Goal: Task Accomplishment & Management: Manage account settings

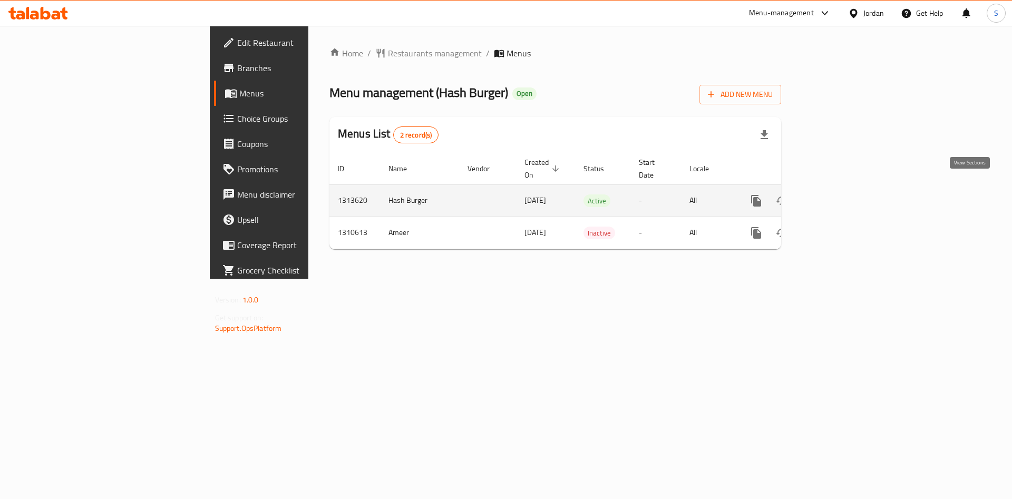
click at [839, 195] on icon "enhanced table" at bounding box center [832, 201] width 13 height 13
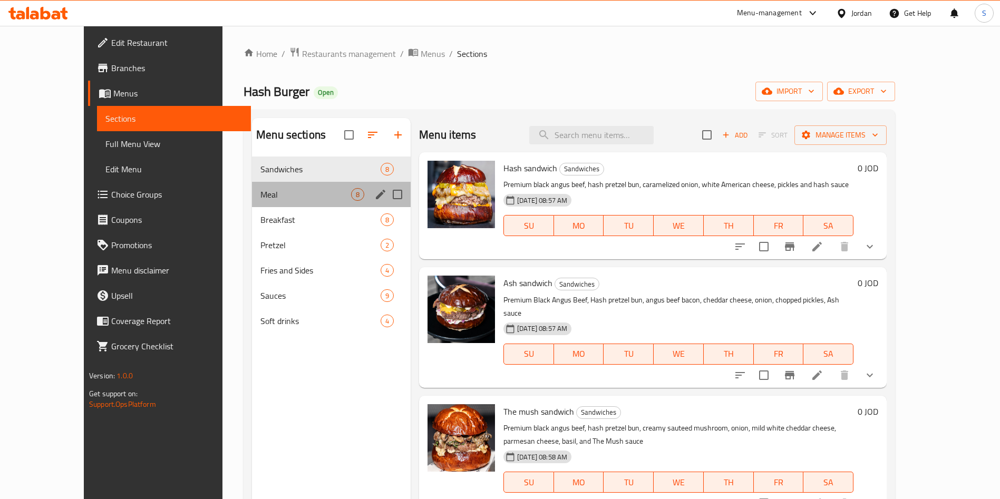
click at [252, 201] on div "Meal 8" at bounding box center [331, 194] width 159 height 25
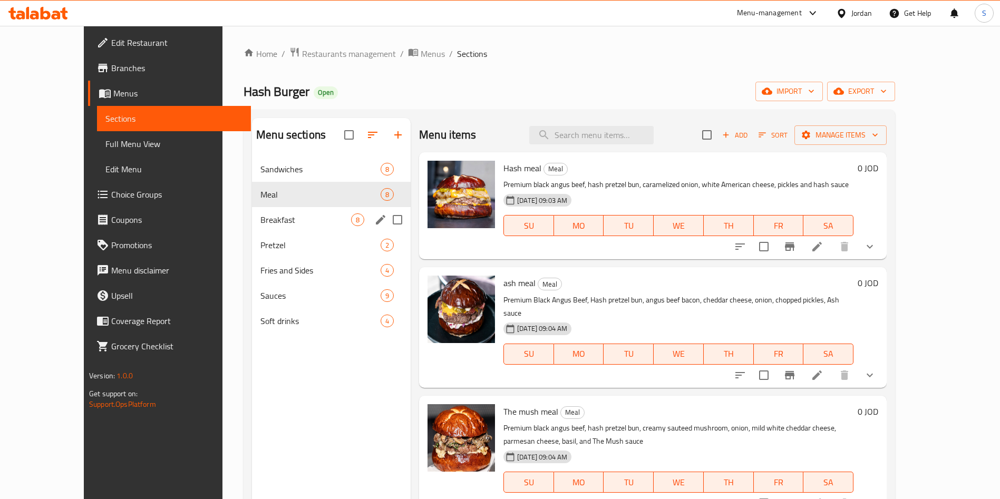
click at [260, 218] on span "Breakfast" at bounding box center [305, 220] width 91 height 13
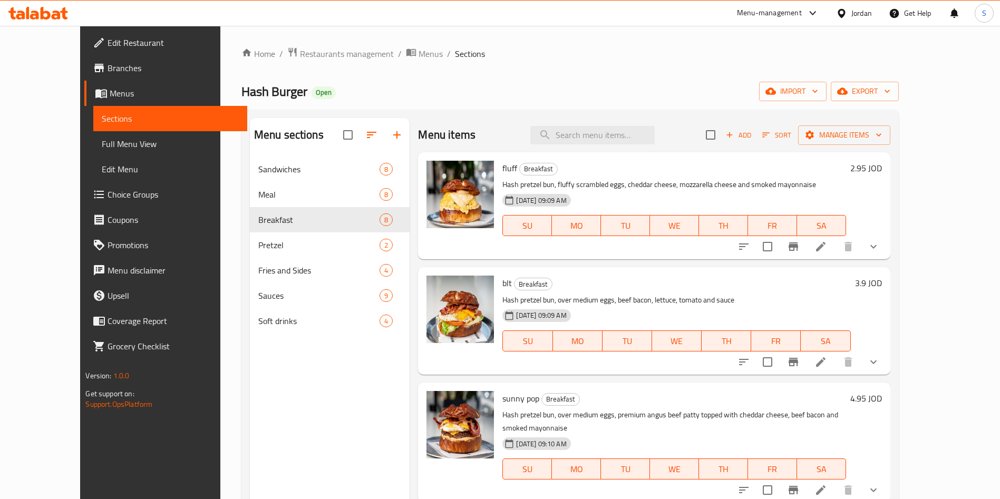
click at [108, 71] on span "Branches" at bounding box center [173, 68] width 131 height 13
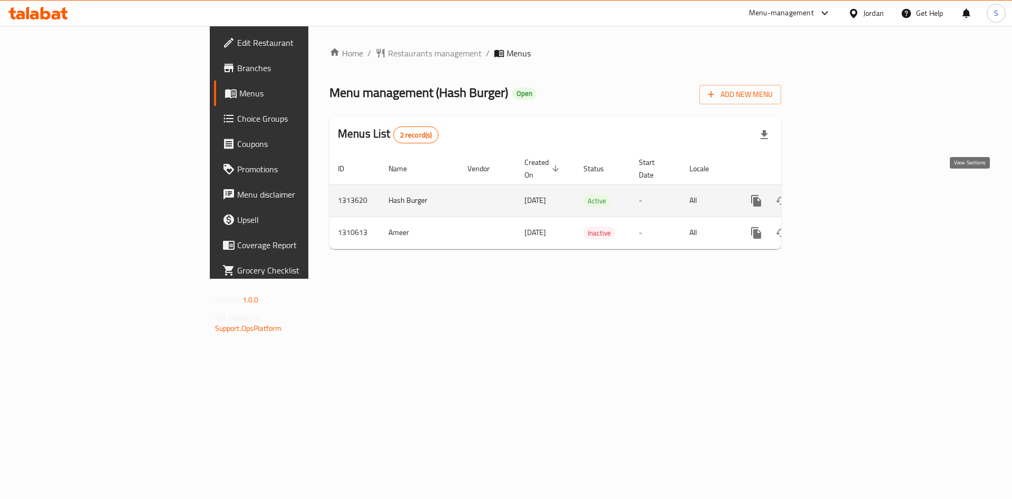
click at [839, 195] on icon "enhanced table" at bounding box center [832, 201] width 13 height 13
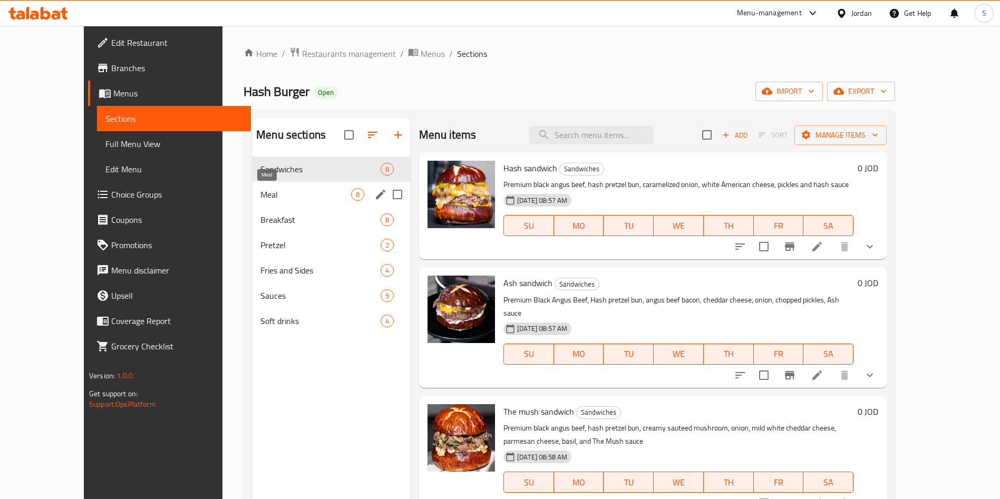
click at [260, 189] on span "Meal" at bounding box center [305, 194] width 91 height 13
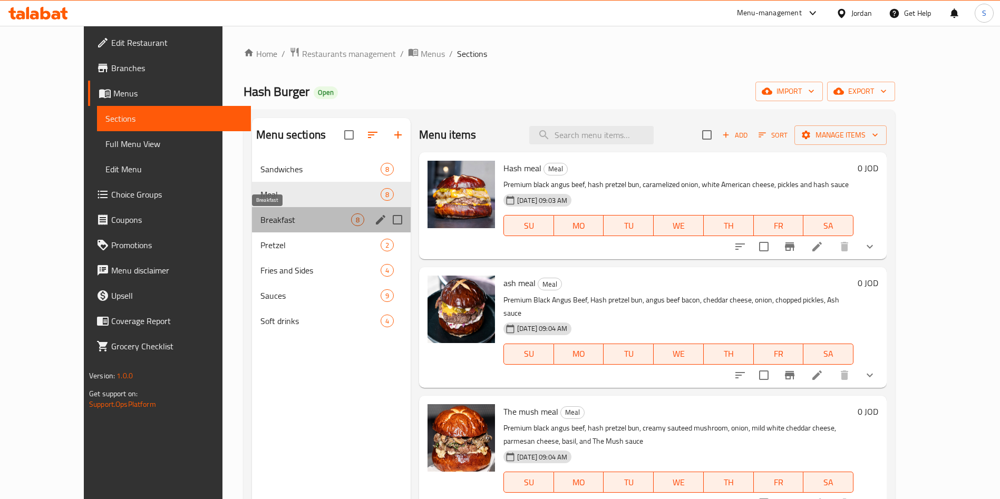
click at [260, 217] on span "Breakfast" at bounding box center [305, 220] width 91 height 13
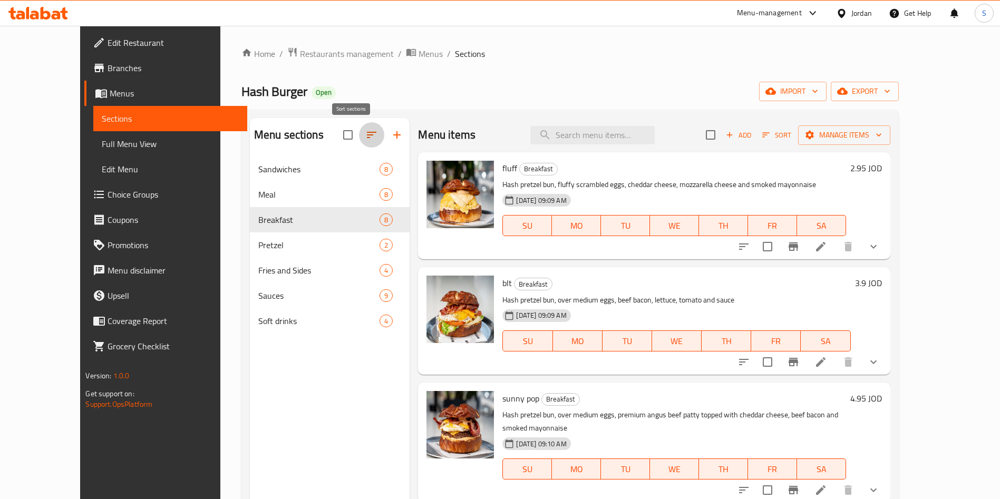
click at [365, 134] on icon "button" at bounding box center [371, 135] width 13 height 13
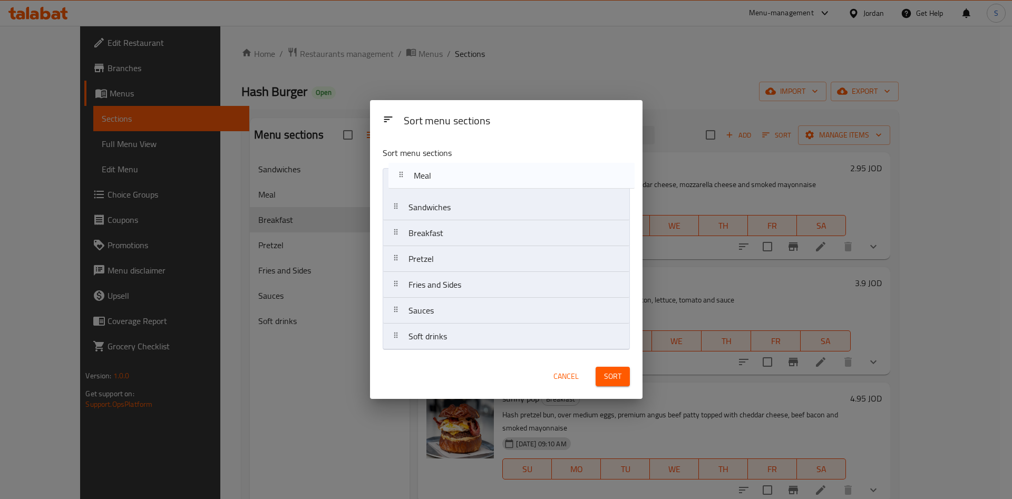
drag, startPoint x: 433, startPoint y: 209, endPoint x: 436, endPoint y: 173, distance: 36.5
click at [436, 173] on nav "Sandwiches Meal Breakfast Pretzel Fries and Sides Sauces Soft drinks" at bounding box center [506, 259] width 247 height 182
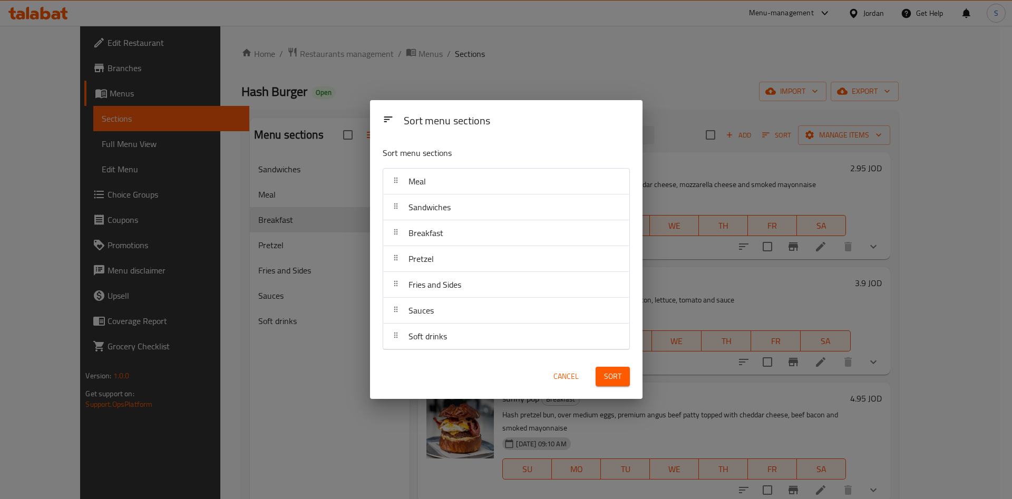
click at [608, 372] on span "Sort" at bounding box center [612, 376] width 17 height 13
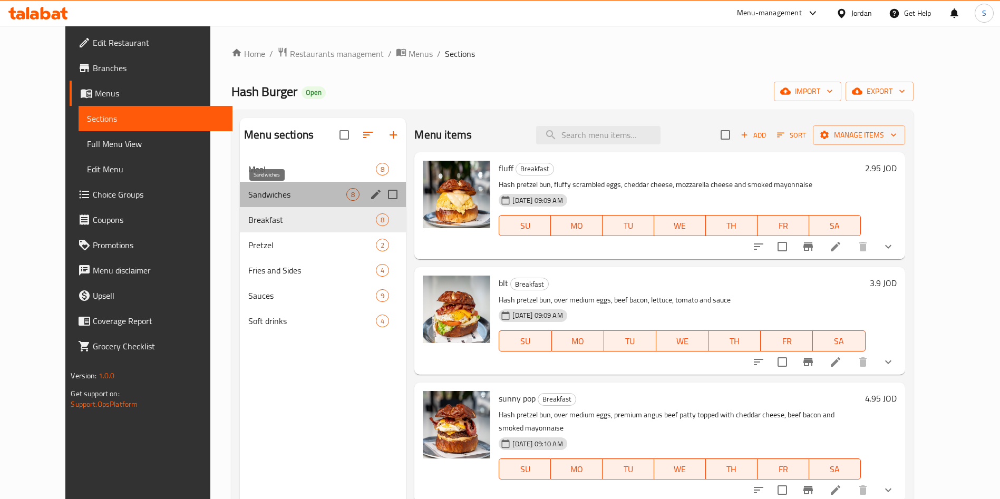
click at [282, 191] on span "Sandwiches" at bounding box center [297, 194] width 98 height 13
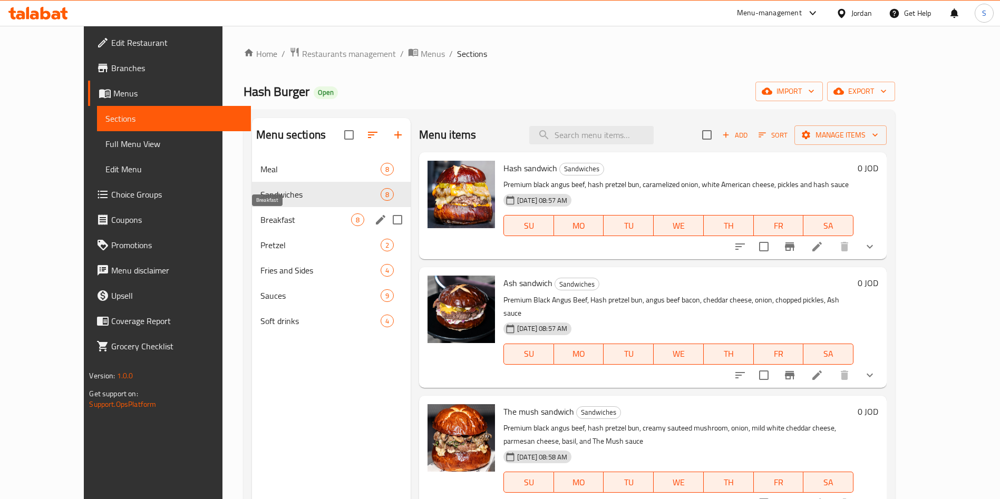
click at [275, 216] on span "Breakfast" at bounding box center [305, 220] width 91 height 13
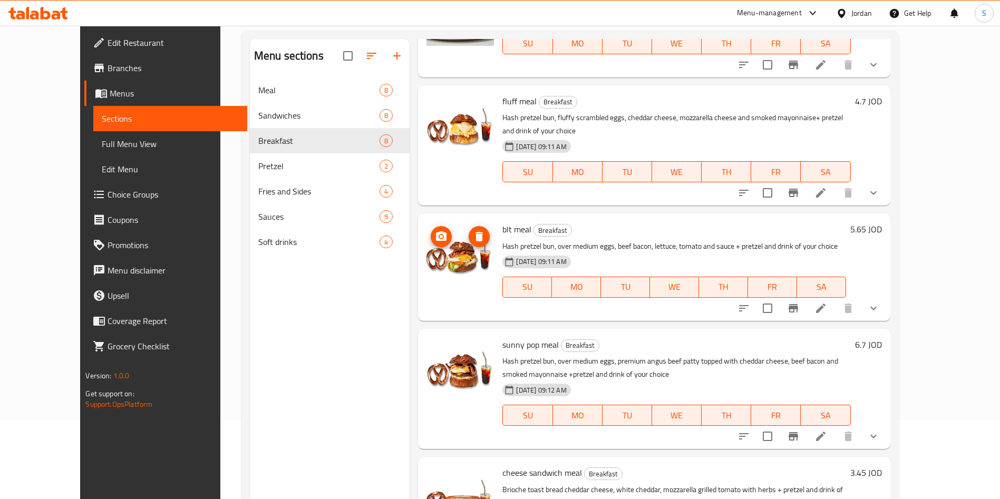
scroll to position [148, 0]
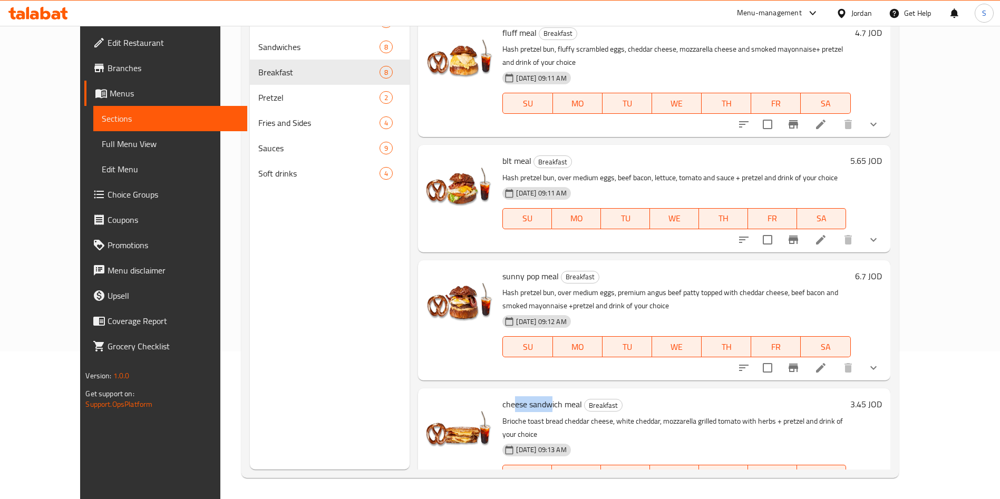
drag, startPoint x: 496, startPoint y: 382, endPoint x: 532, endPoint y: 378, distance: 35.6
click at [532, 397] on span "cheese sandwich meal" at bounding box center [543, 405] width 80 height 16
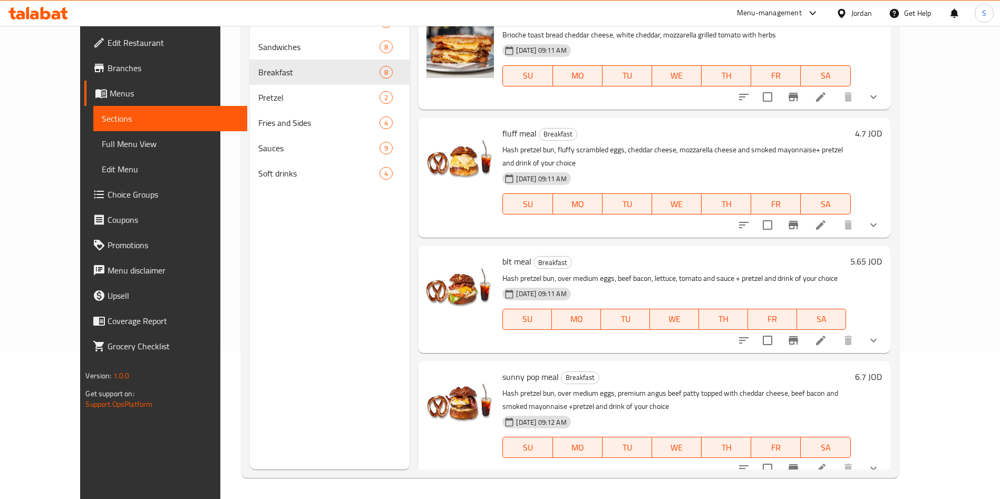
scroll to position [304, 0]
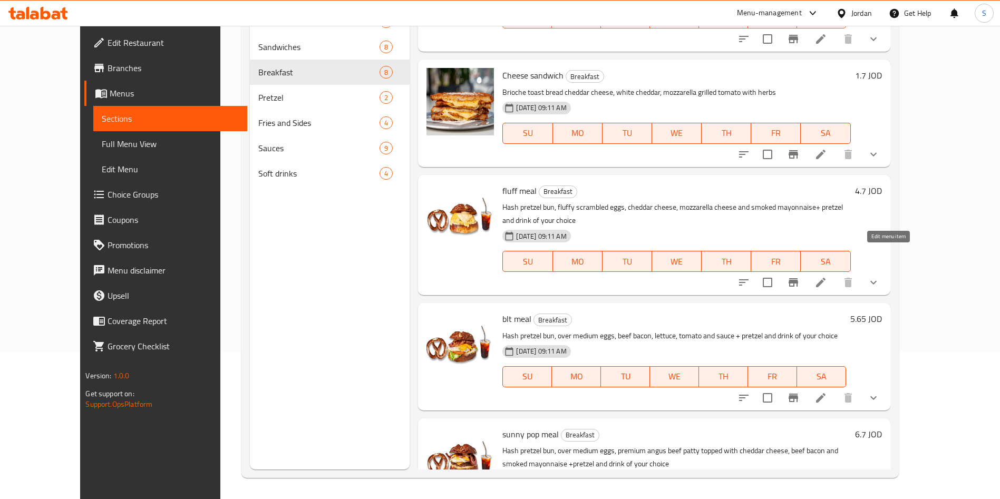
click at [827, 276] on icon at bounding box center [821, 282] width 13 height 13
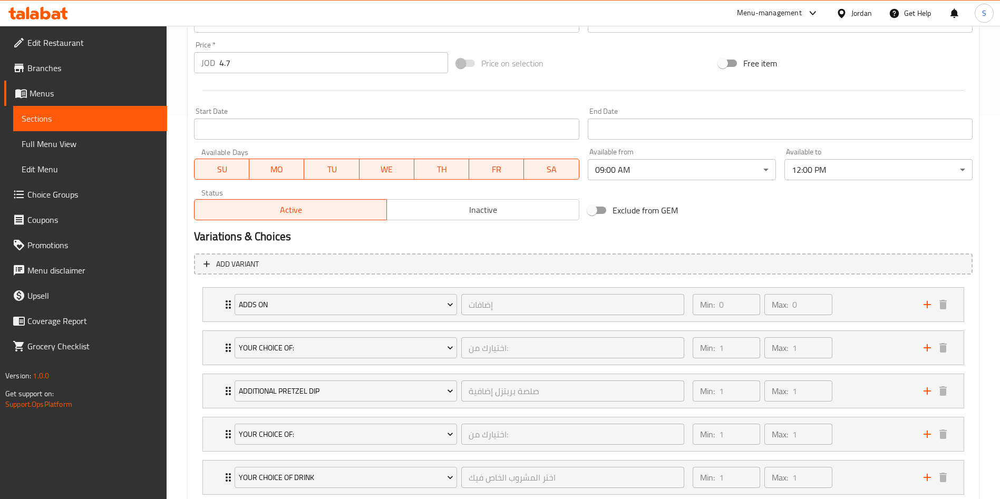
scroll to position [495, 0]
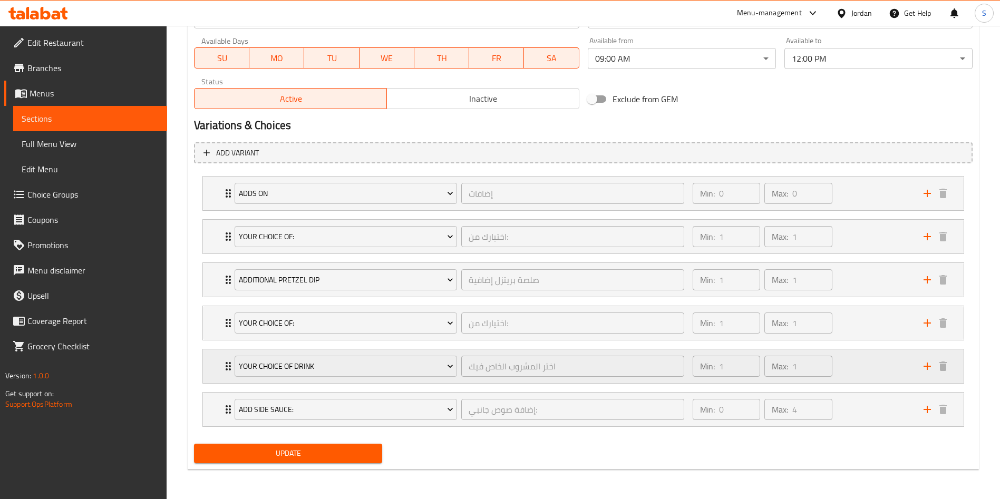
click at [216, 362] on div "Your Choice Of Drink اختر المشروب الخاص فيك ​ Min: 1 ​ Max: 1 ​" at bounding box center [583, 367] width 761 height 34
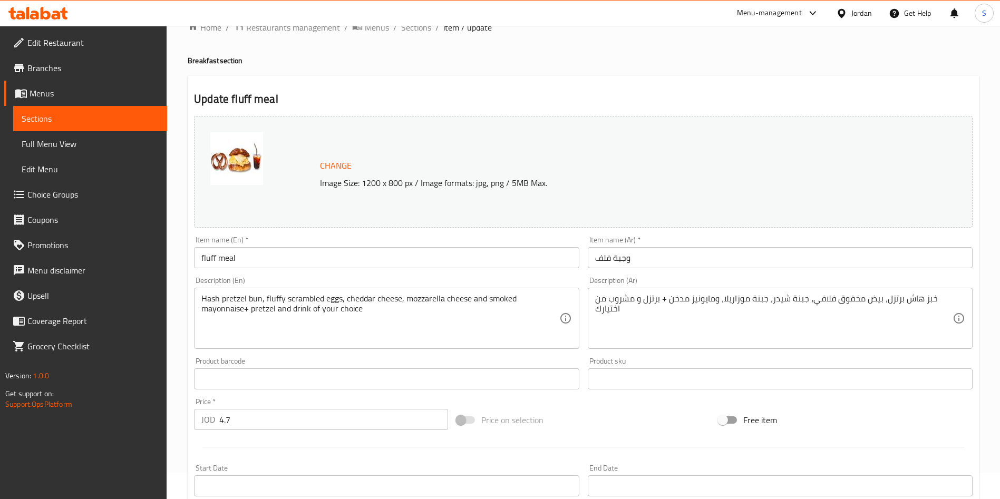
scroll to position [0, 0]
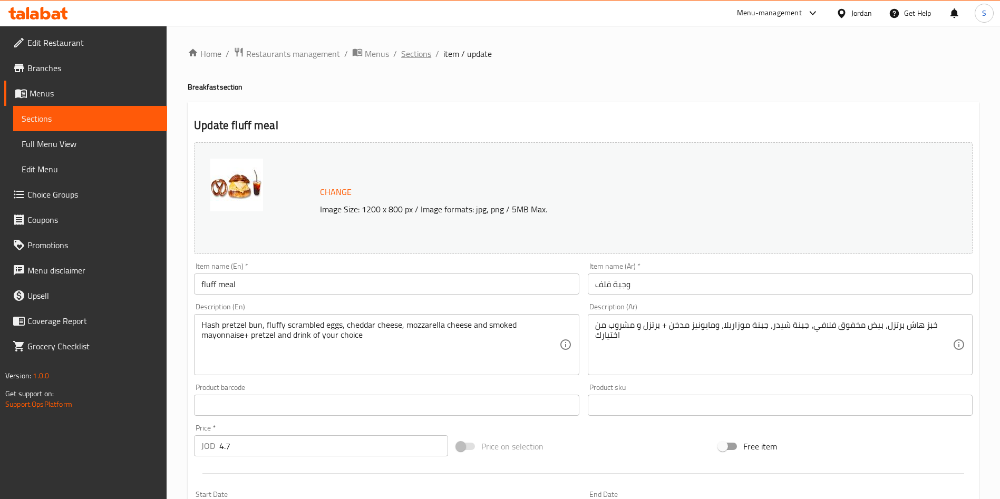
click at [408, 55] on span "Sections" at bounding box center [416, 53] width 30 height 13
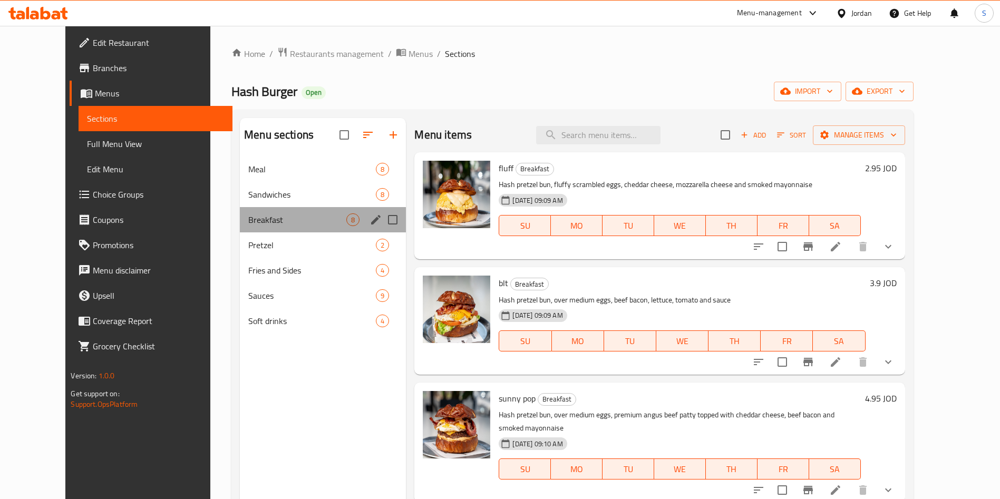
click at [240, 208] on div "Breakfast 8" at bounding box center [323, 219] width 166 height 25
click at [248, 221] on span "Breakfast" at bounding box center [297, 220] width 98 height 13
click at [255, 239] on span "Pretzel" at bounding box center [297, 245] width 98 height 13
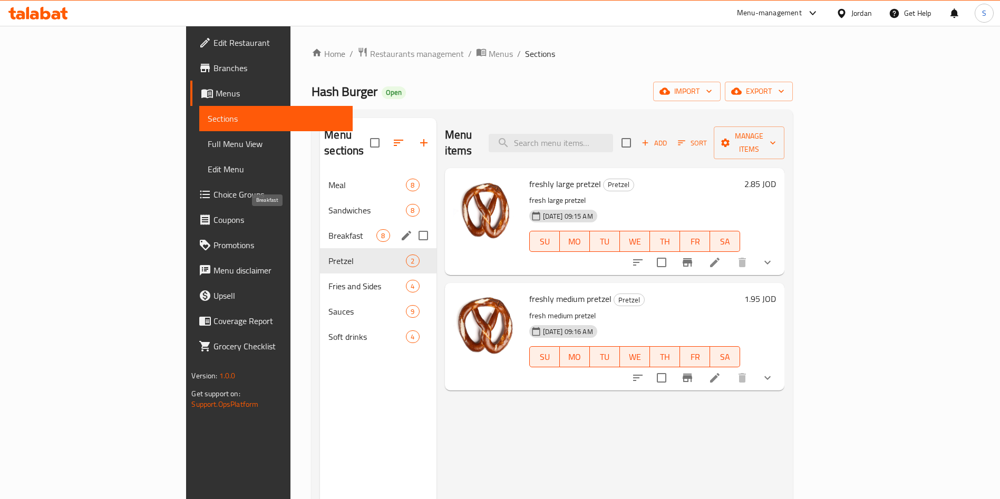
click at [328, 229] on span "Breakfast" at bounding box center [352, 235] width 48 height 13
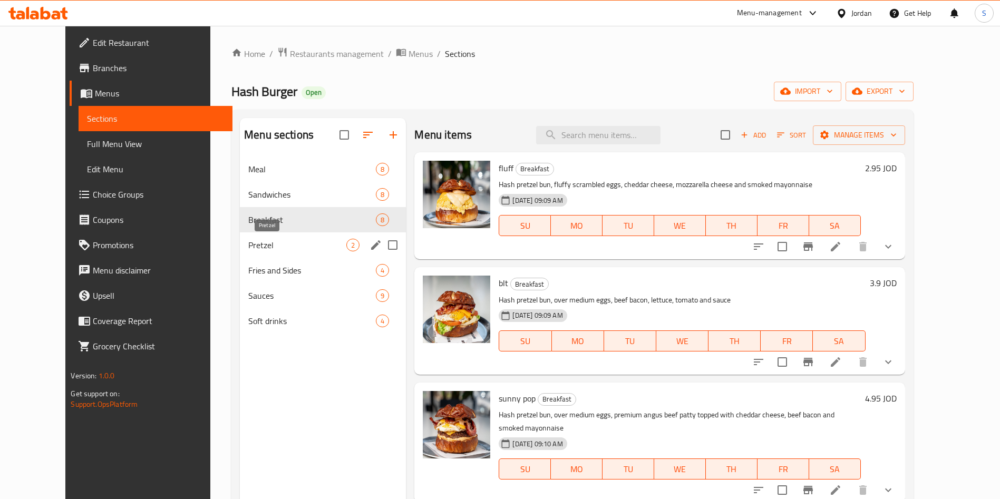
click at [276, 241] on span "Pretzel" at bounding box center [297, 245] width 98 height 13
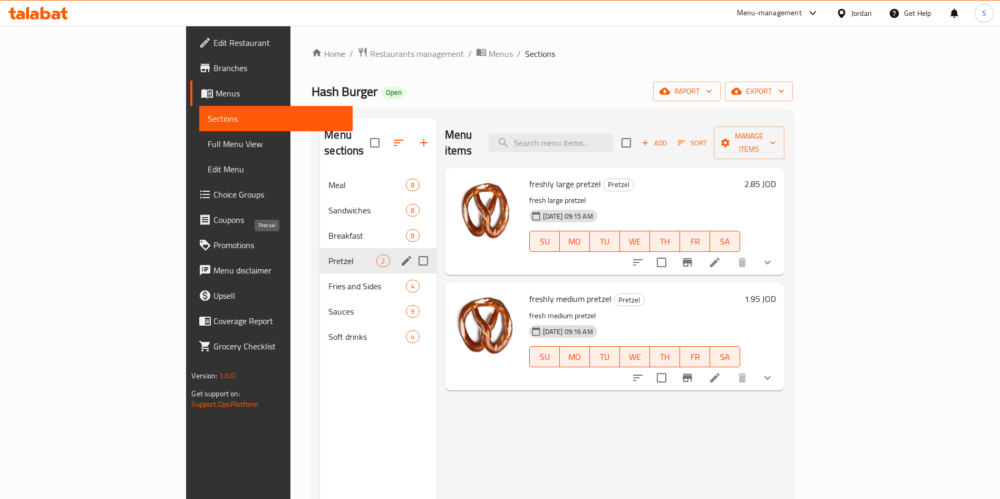
click at [328, 229] on span "Breakfast" at bounding box center [367, 235] width 78 height 13
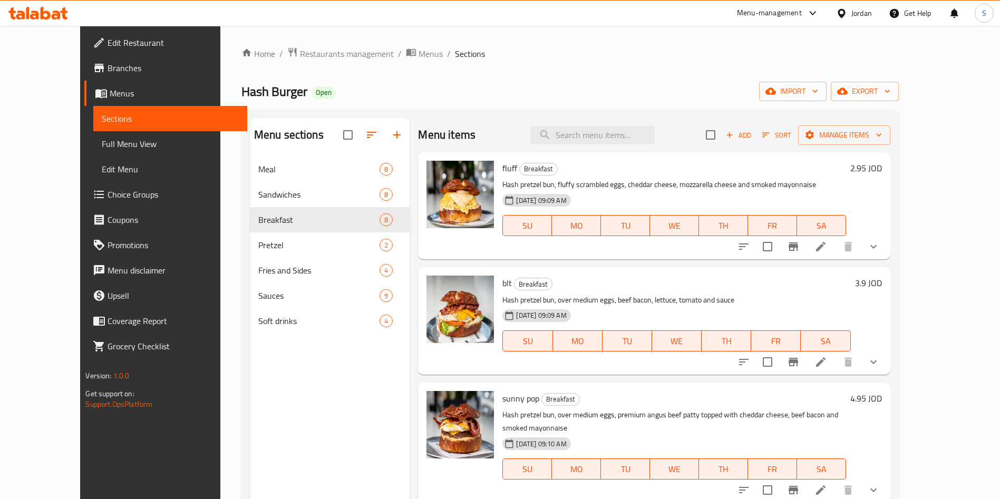
scroll to position [237, 0]
